Goal: Find specific page/section: Find specific page/section

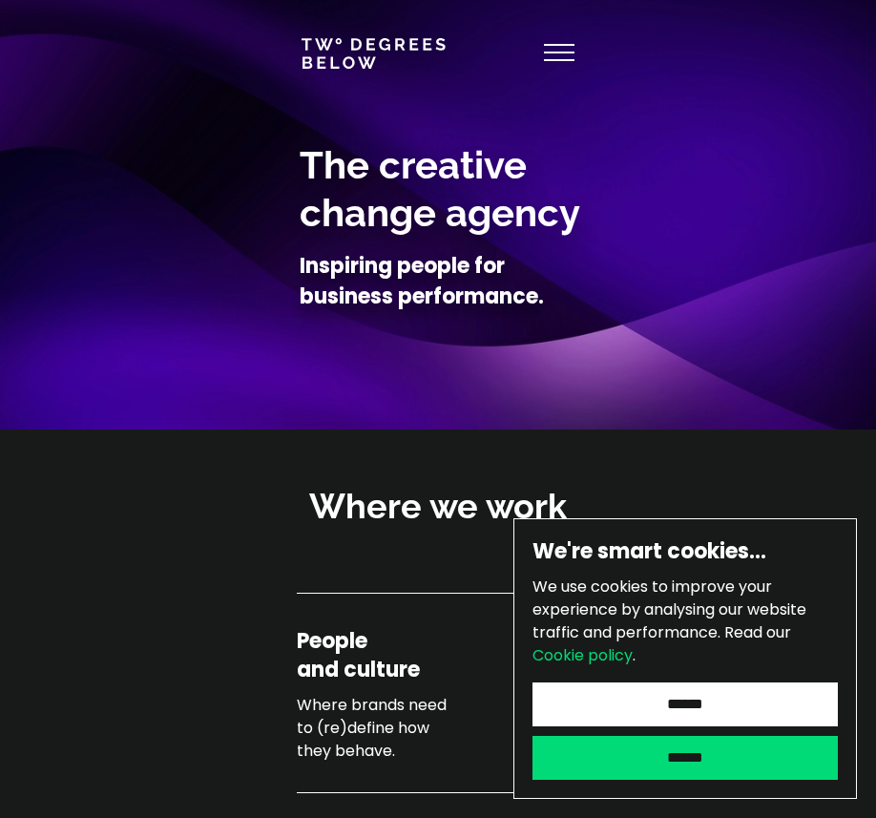
click at [321, 44] on link at bounding box center [374, 53] width 144 height 31
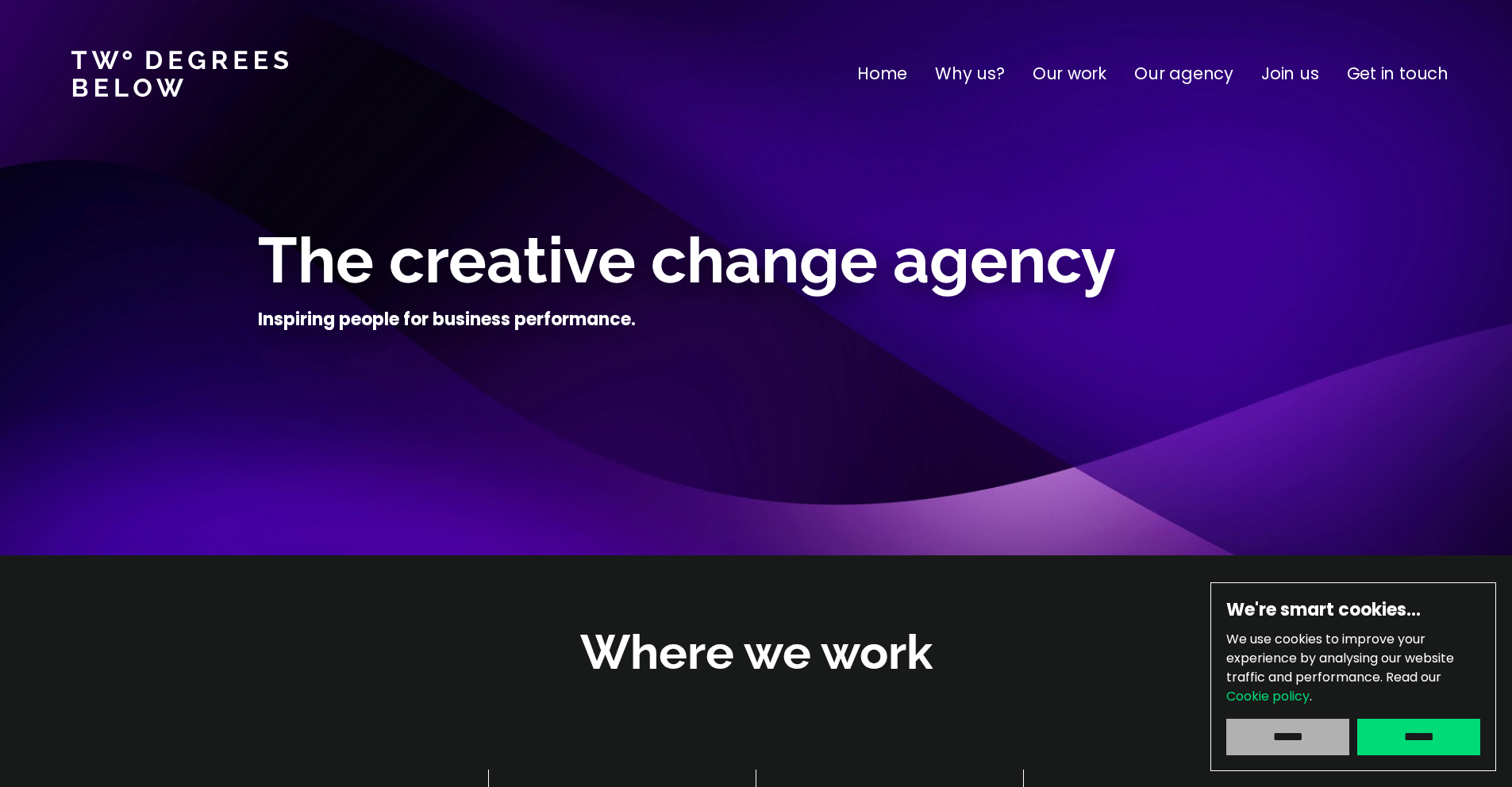
click at [728, 679] on input "******" at bounding box center [1288, 737] width 123 height 37
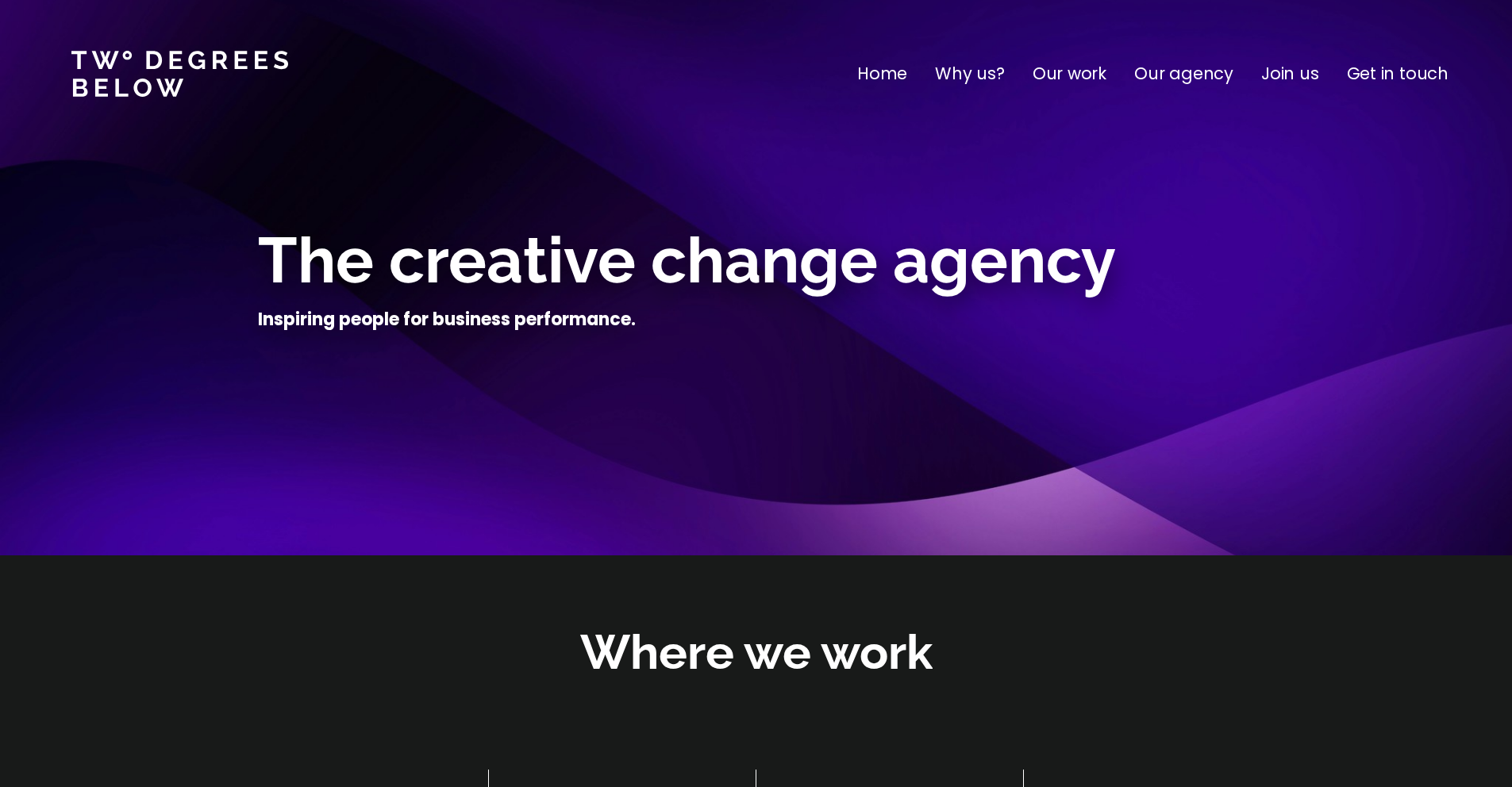
click at [728, 81] on p "Home" at bounding box center [882, 74] width 50 height 26
click at [728, 66] on p "Home" at bounding box center [882, 74] width 50 height 26
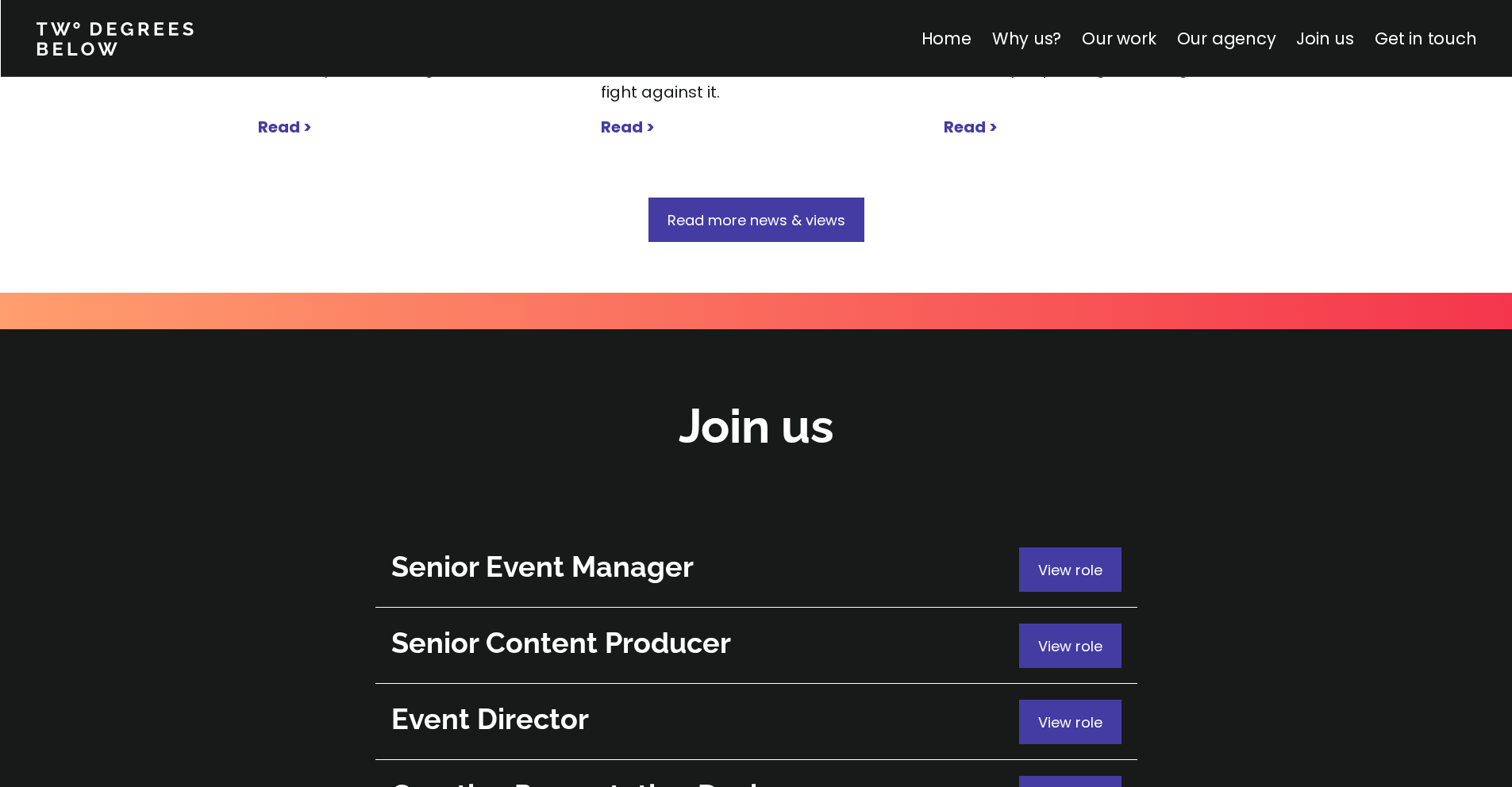
scroll to position [5462, 0]
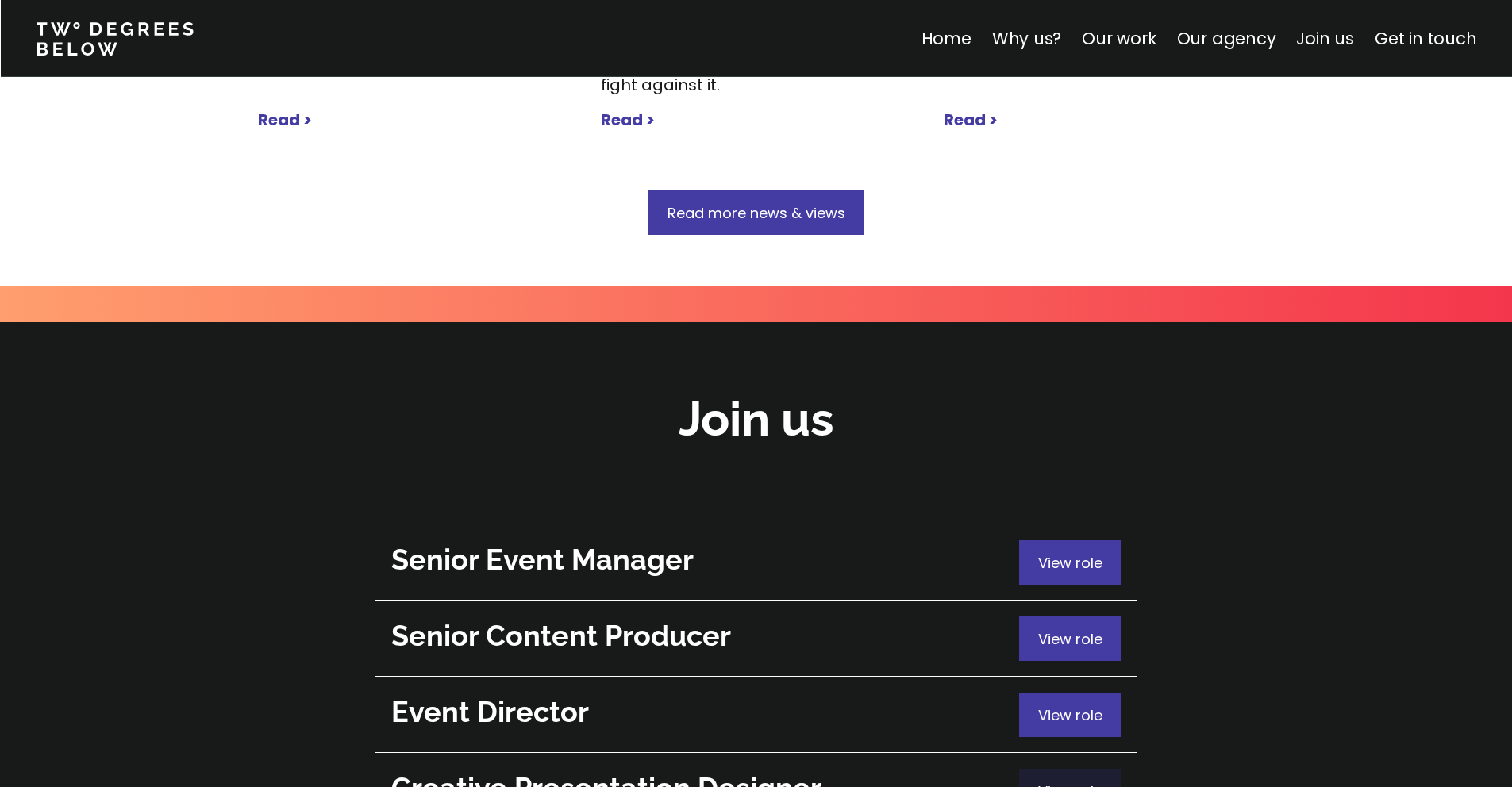
click at [728, 679] on span "View role" at bounding box center [1070, 791] width 64 height 20
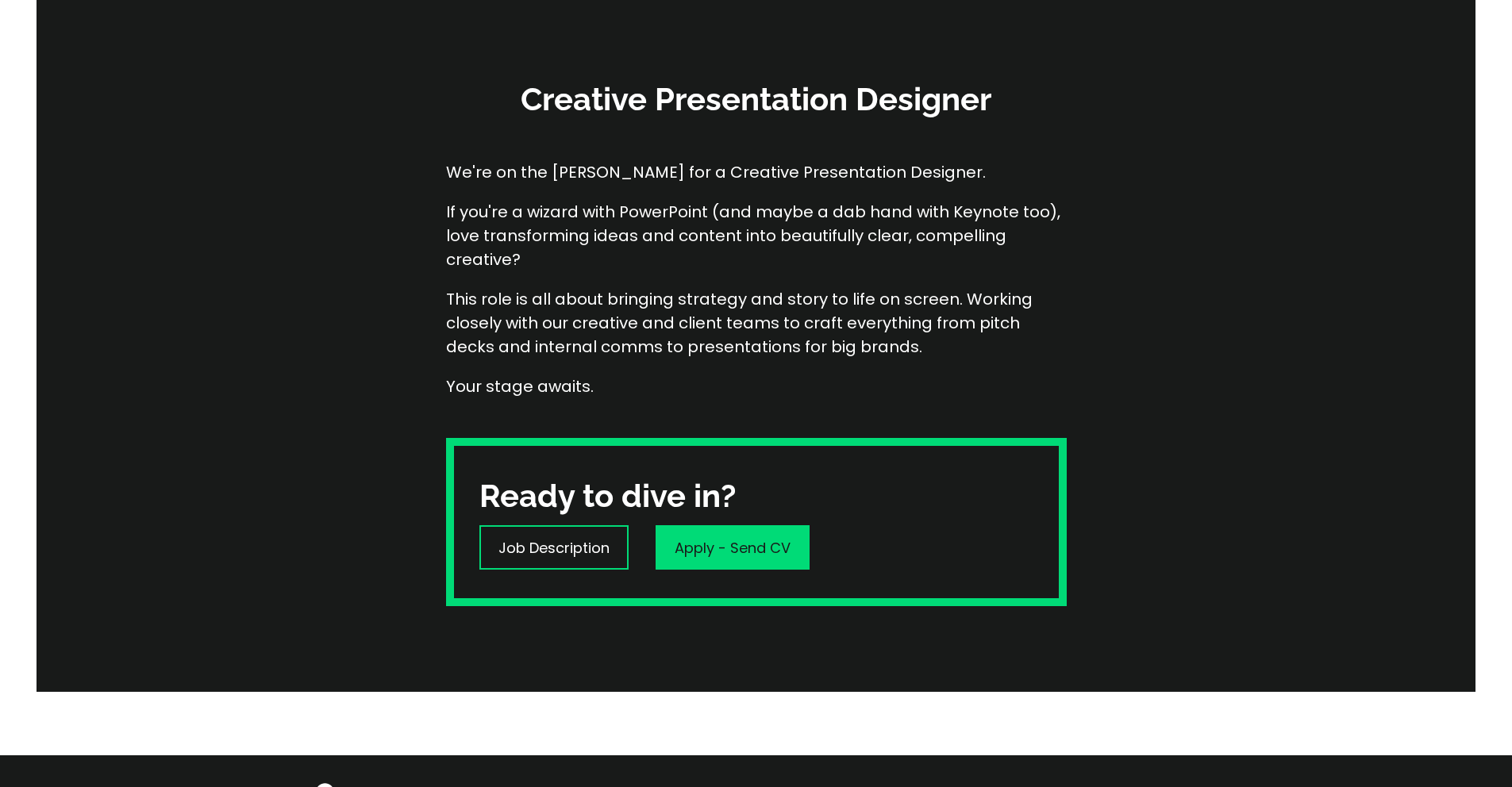
scroll to position [508, 0]
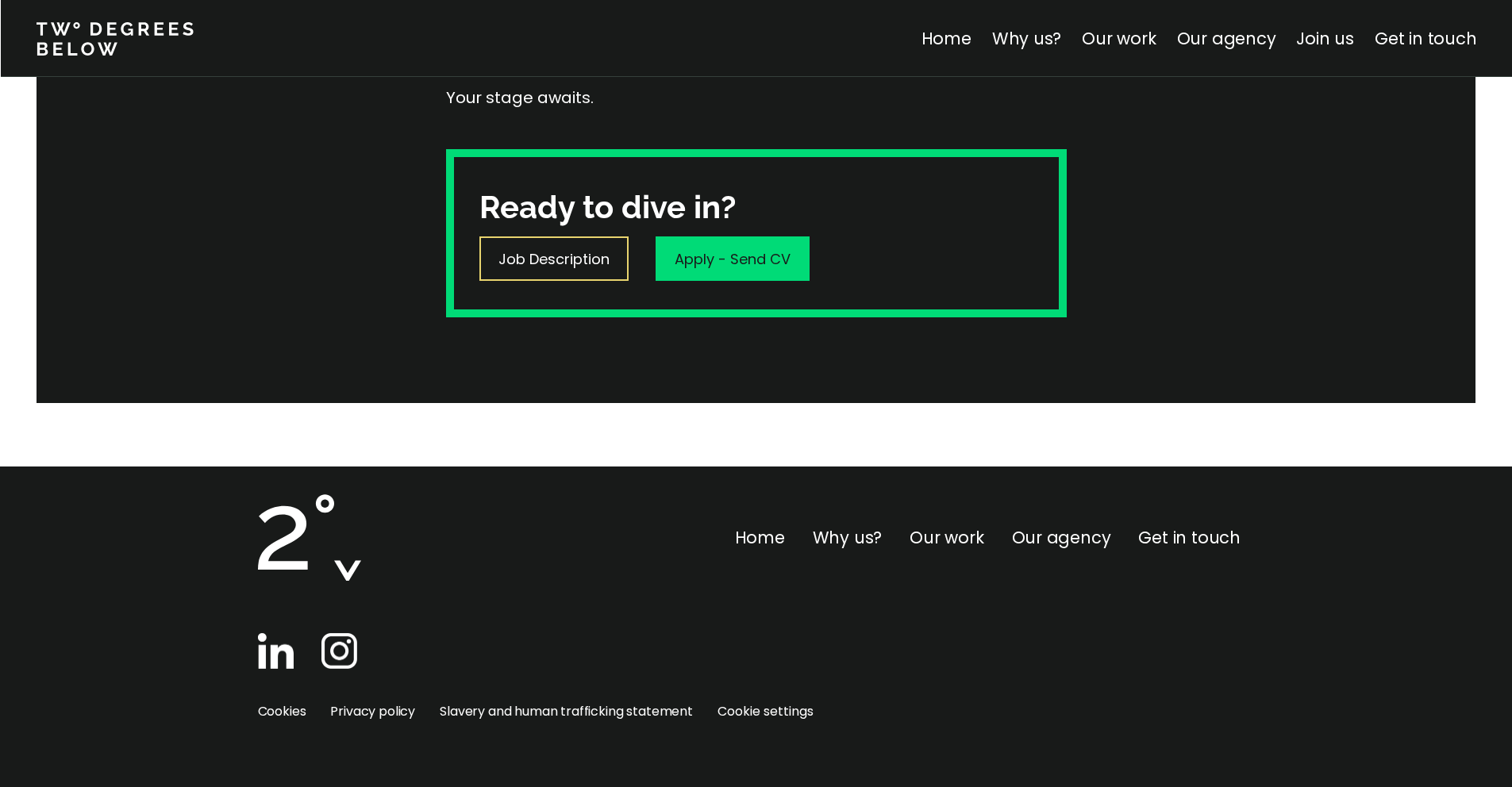
click at [585, 262] on p "Job Description" at bounding box center [554, 259] width 111 height 22
